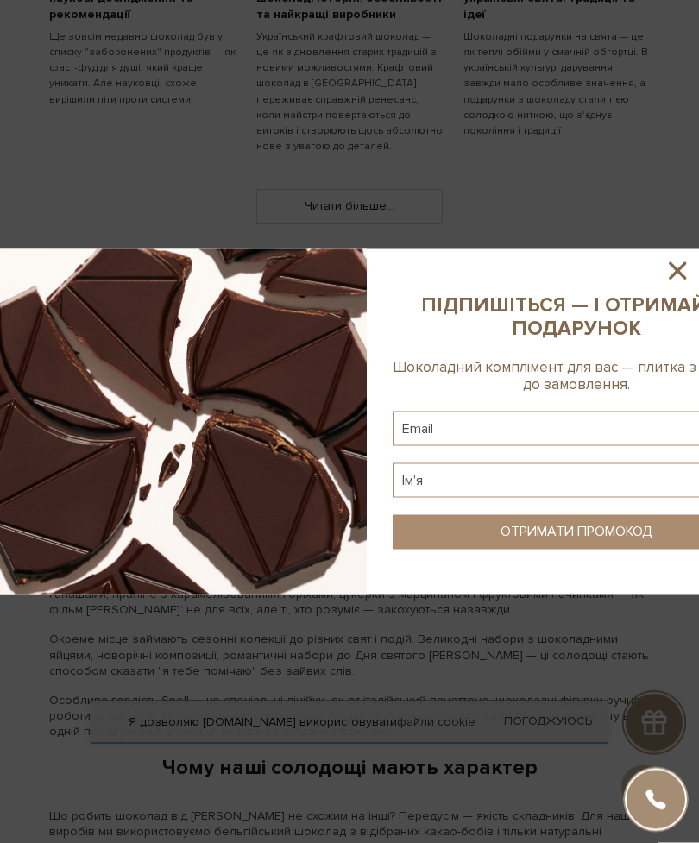
scroll to position [1191, 0]
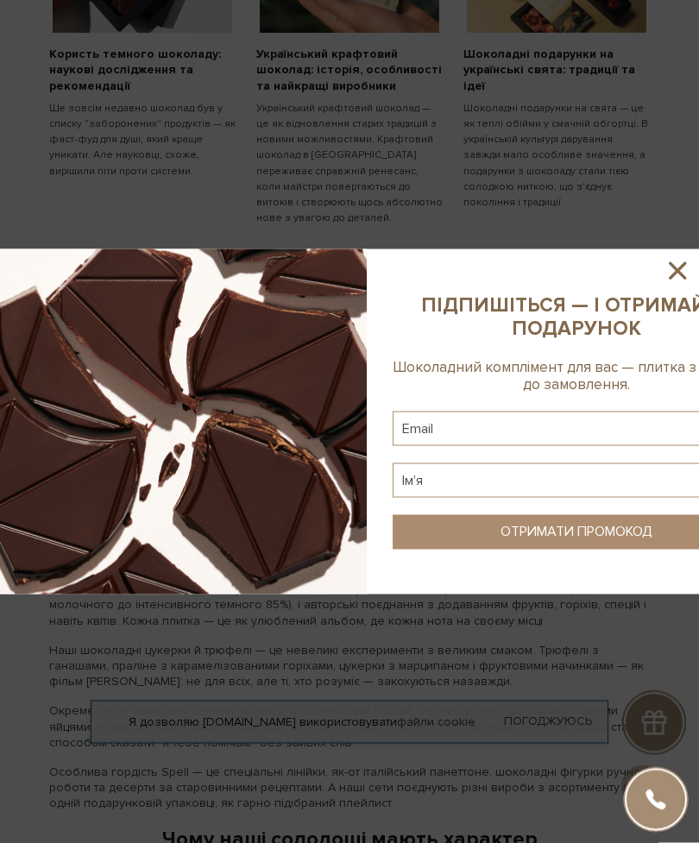
click at [671, 270] on icon at bounding box center [676, 270] width 29 height 29
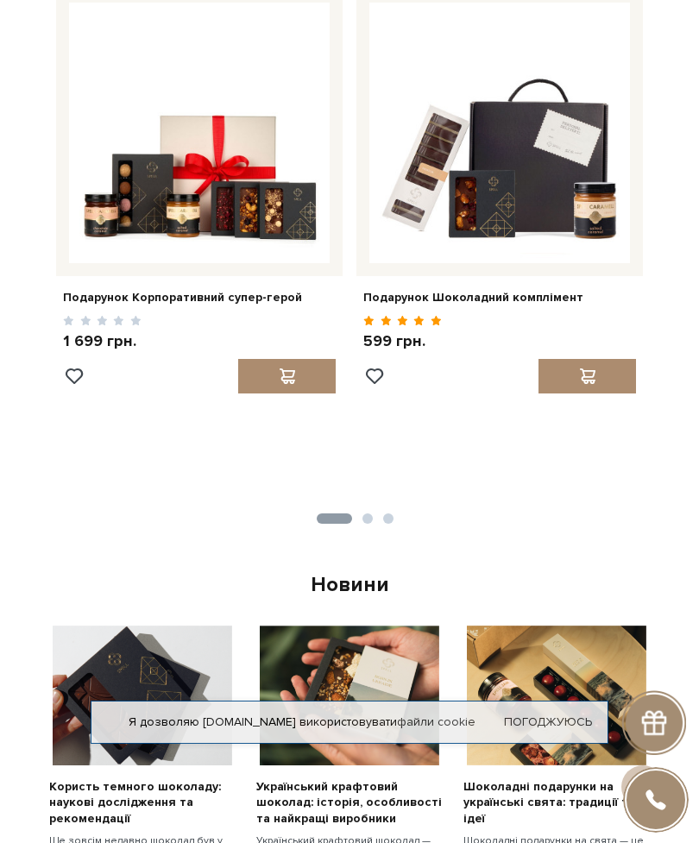
scroll to position [398, 0]
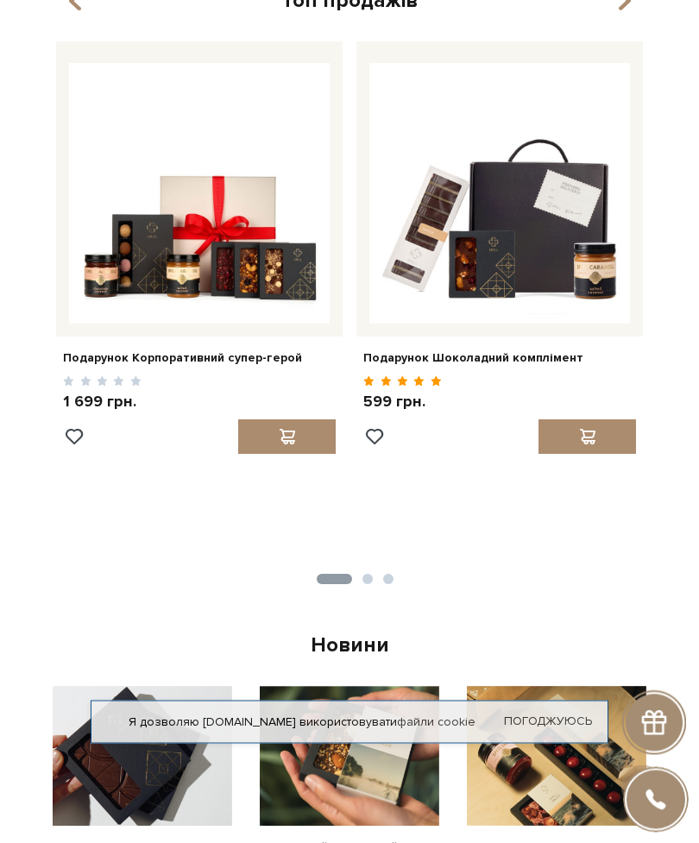
click at [373, 568] on ul "1 2 3" at bounding box center [349, 576] width 600 height 16
click at [356, 574] on li "2" at bounding box center [362, 579] width 21 height 10
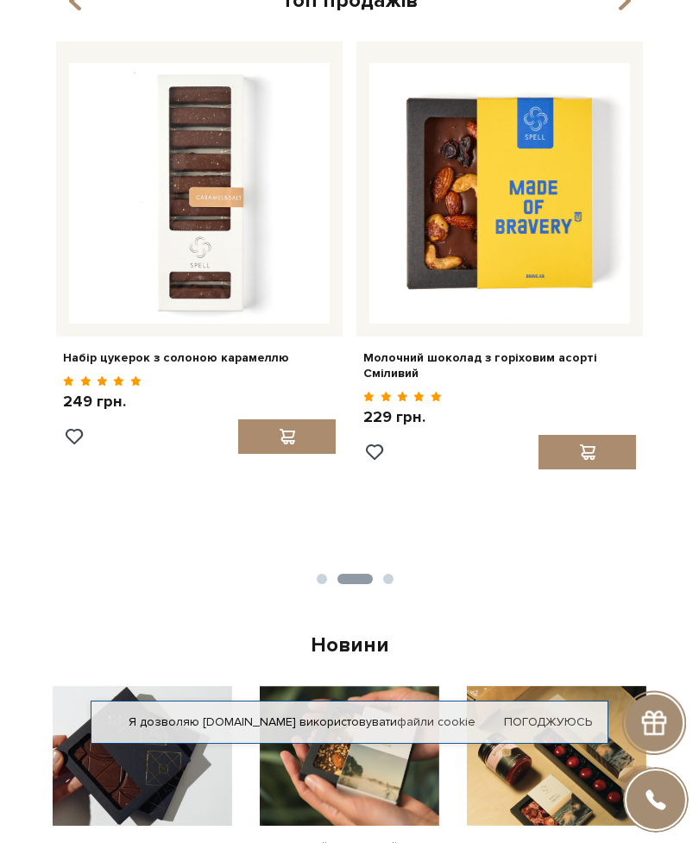
click at [390, 574] on button "3" at bounding box center [388, 579] width 10 height 10
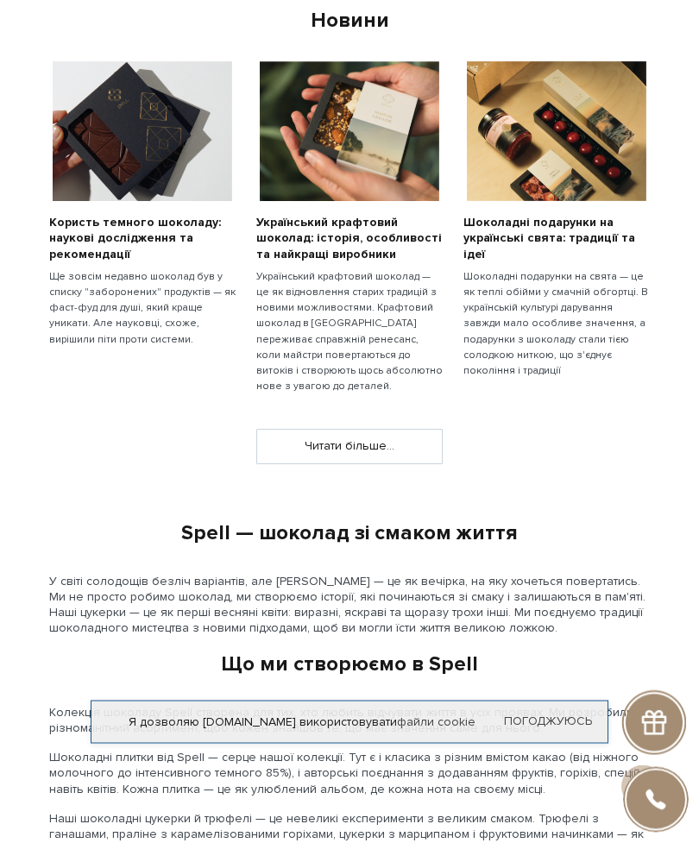
scroll to position [1024, 0]
click at [350, 437] on link "Читати більше..." at bounding box center [349, 445] width 185 height 33
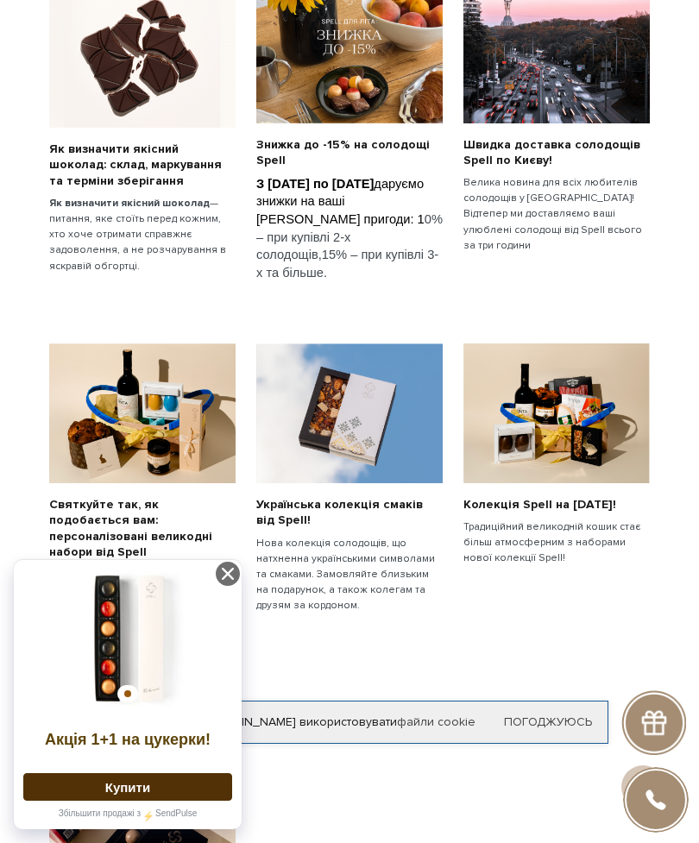
scroll to position [625, 0]
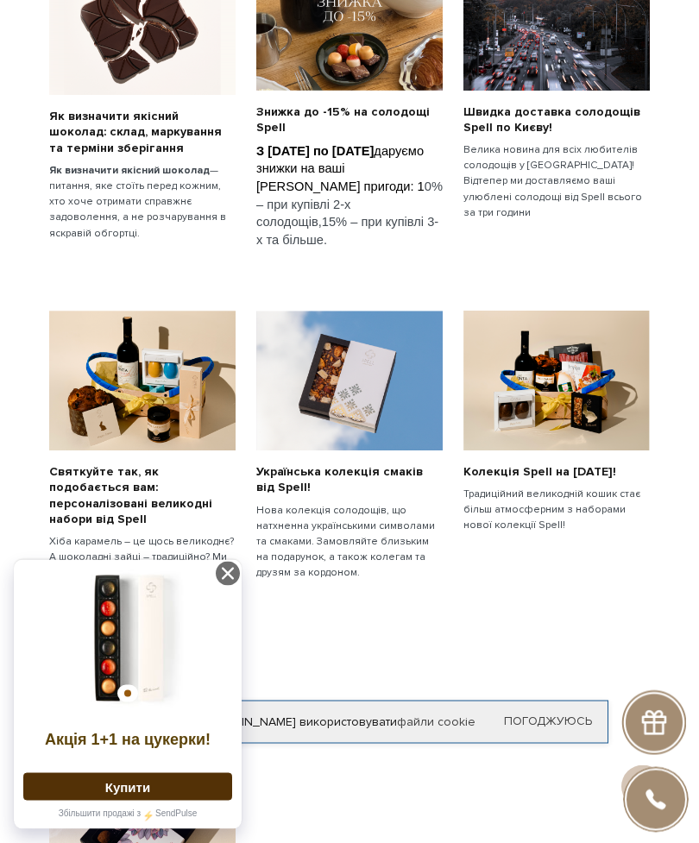
click at [128, 800] on button "Купити" at bounding box center [127, 787] width 209 height 28
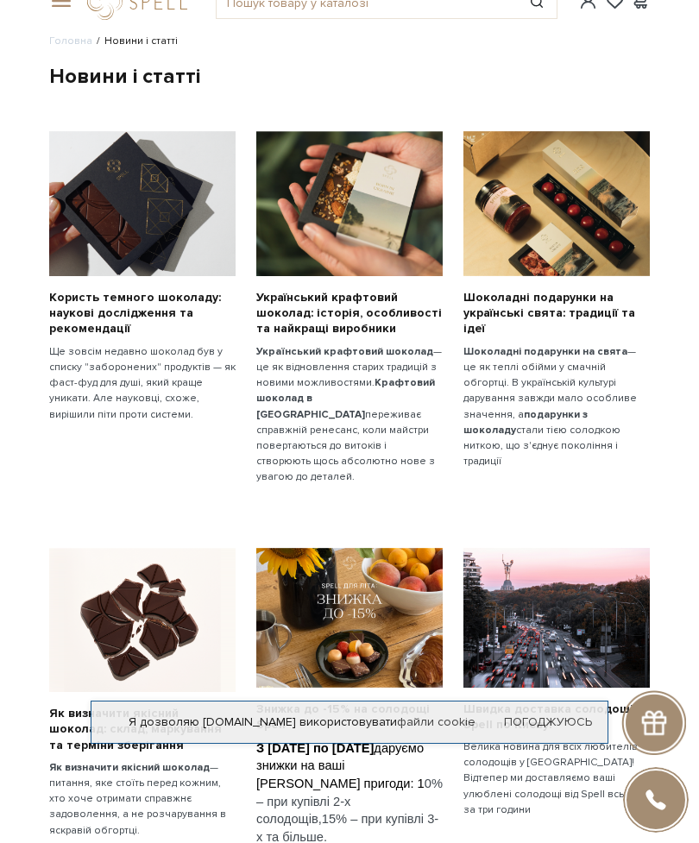
scroll to position [0, 0]
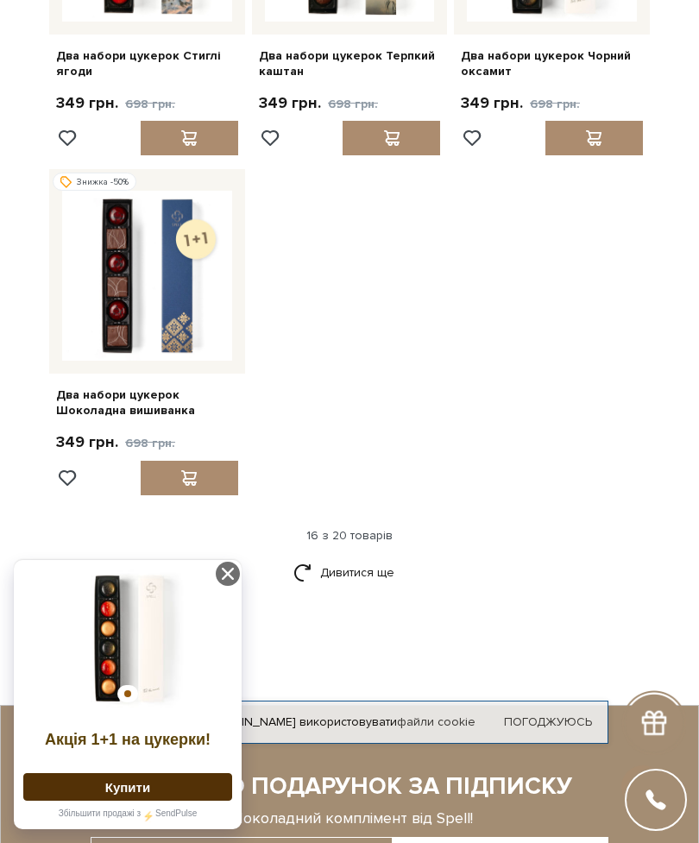
scroll to position [1806, 0]
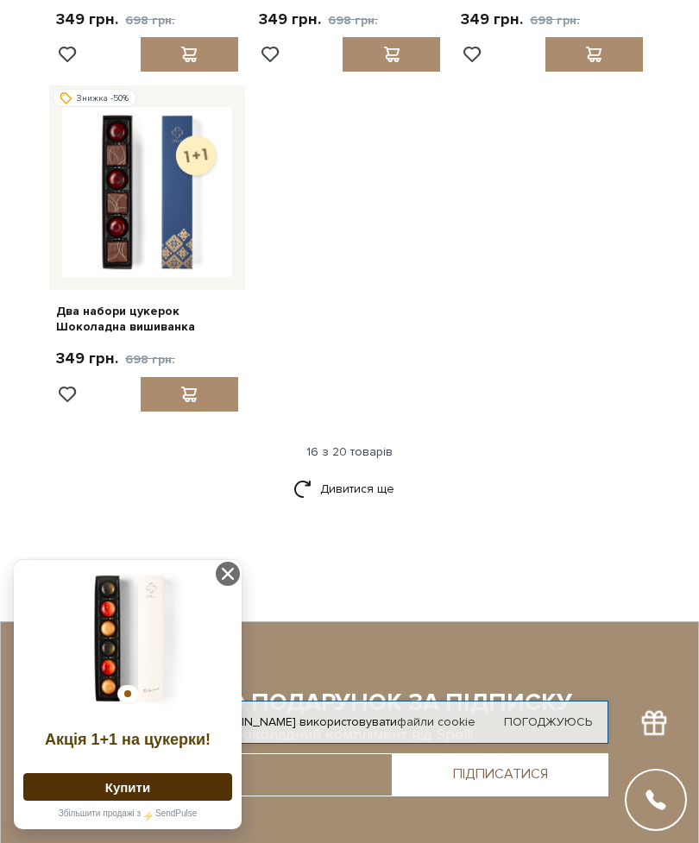
click at [330, 486] on link "Дивитися ще" at bounding box center [349, 488] width 112 height 30
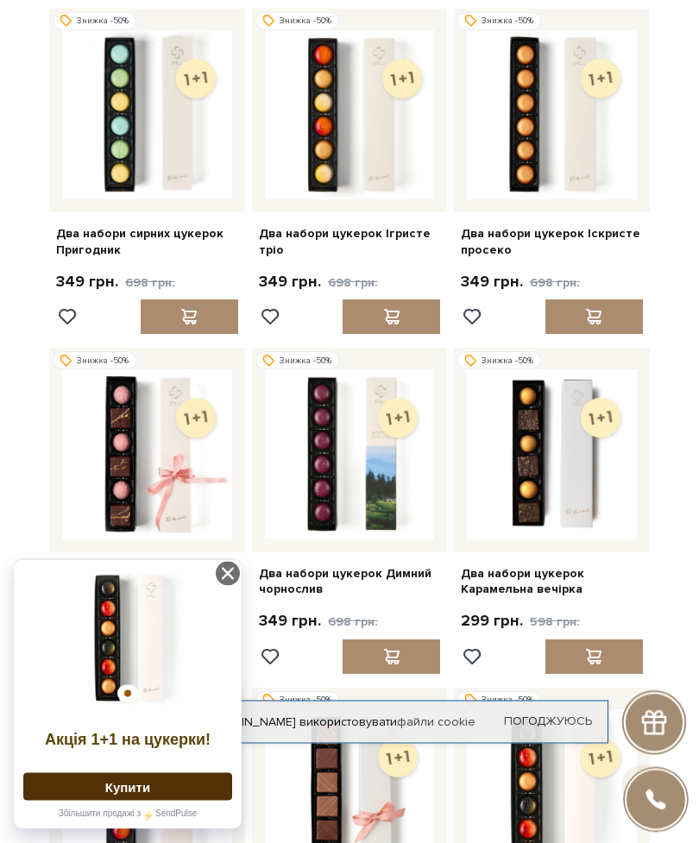
scroll to position [190, 0]
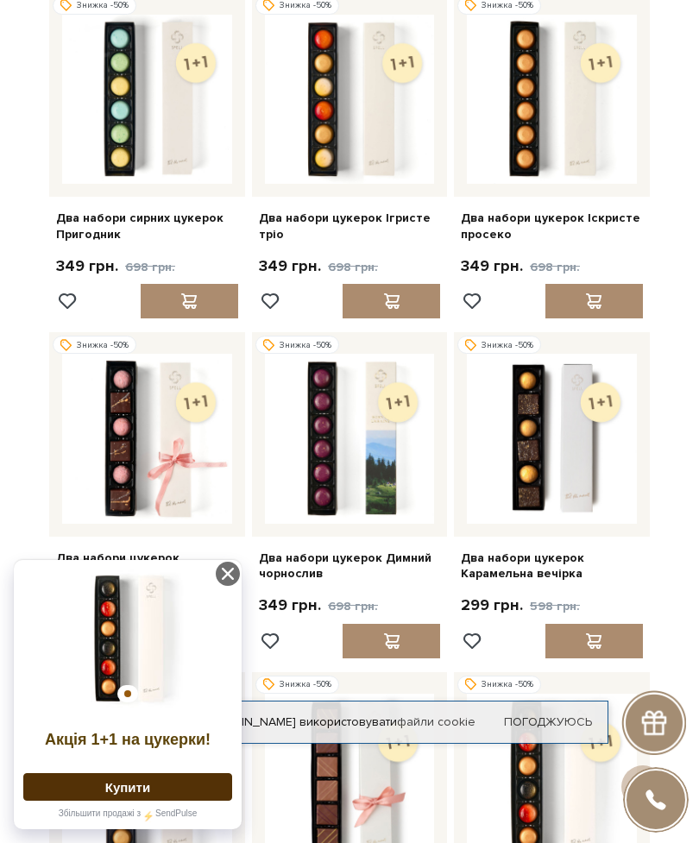
click at [0, 0] on div "Шість золотих цукерок, що мерехтять, як келих ігристого. Всередині — ніжний сма…" at bounding box center [0, 0] width 0 height 0
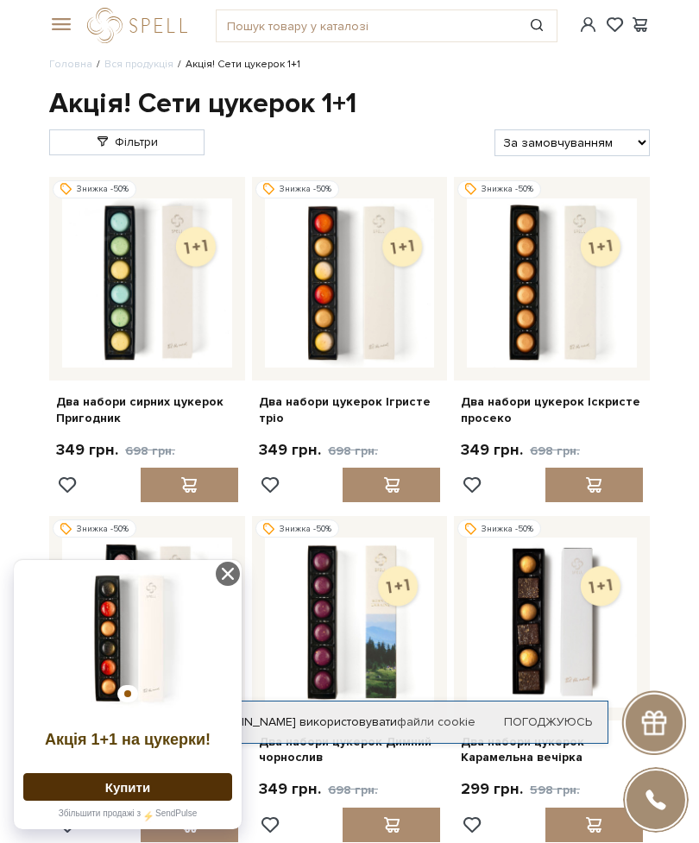
scroll to position [4, 0]
